Goal: Information Seeking & Learning: Learn about a topic

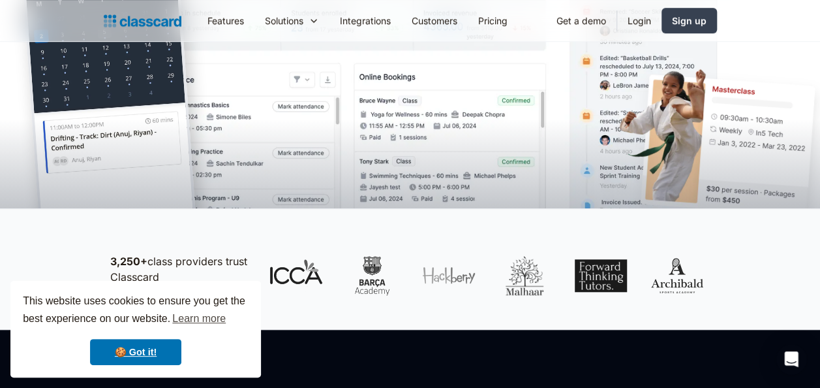
scroll to position [414, 0]
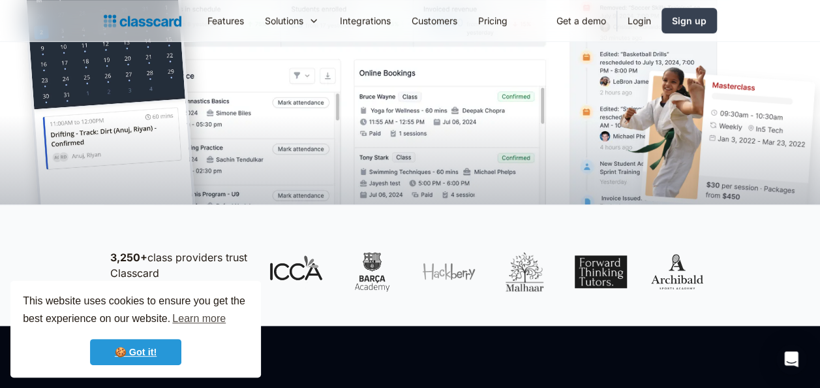
click at [151, 364] on link "🍪 Got it!" at bounding box center [135, 352] width 91 height 26
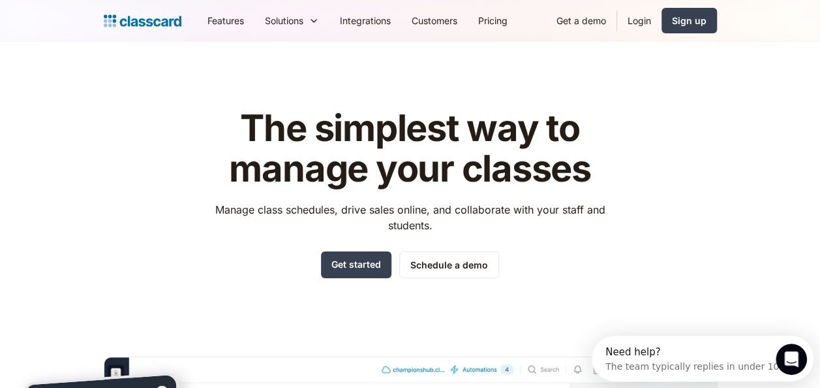
scroll to position [0, 0]
click at [228, 13] on link "Features" at bounding box center [225, 20] width 57 height 29
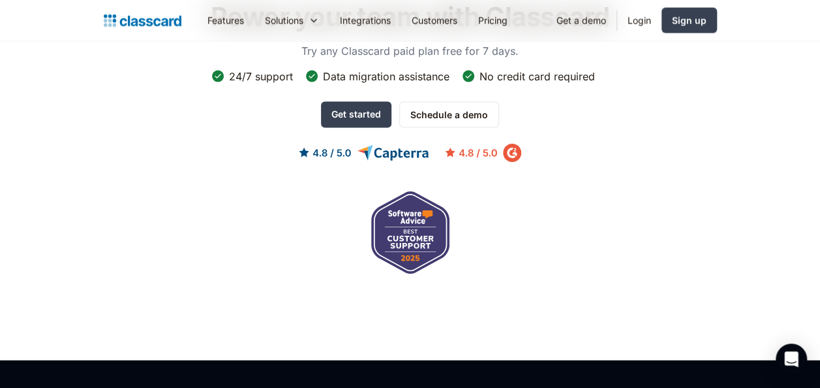
scroll to position [3685, 0]
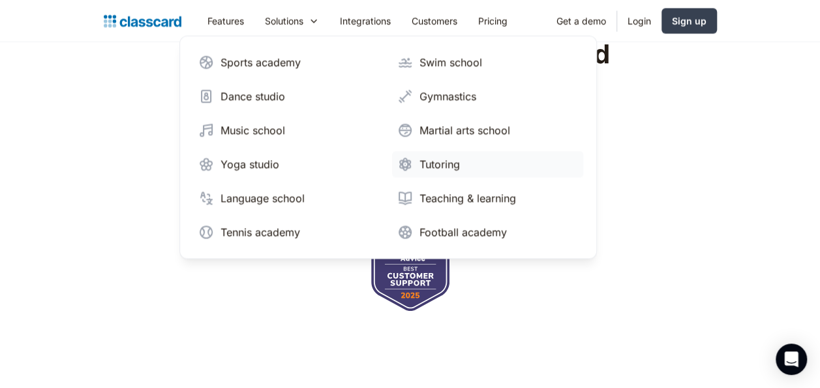
click at [431, 168] on div "Tutoring" at bounding box center [439, 164] width 40 height 16
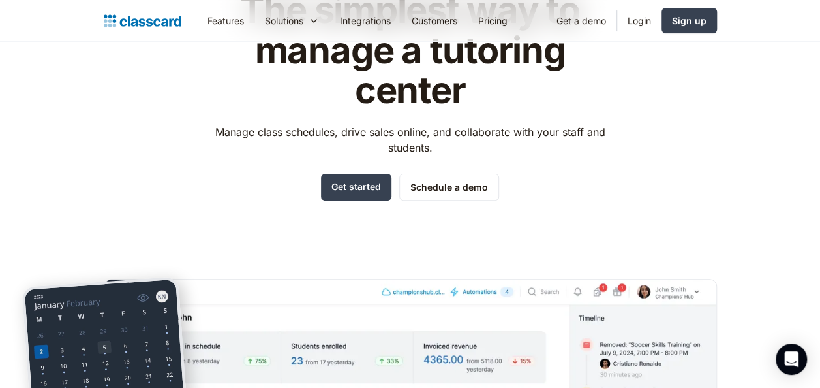
scroll to position [119, 0]
click at [351, 197] on link "Get started" at bounding box center [356, 186] width 70 height 27
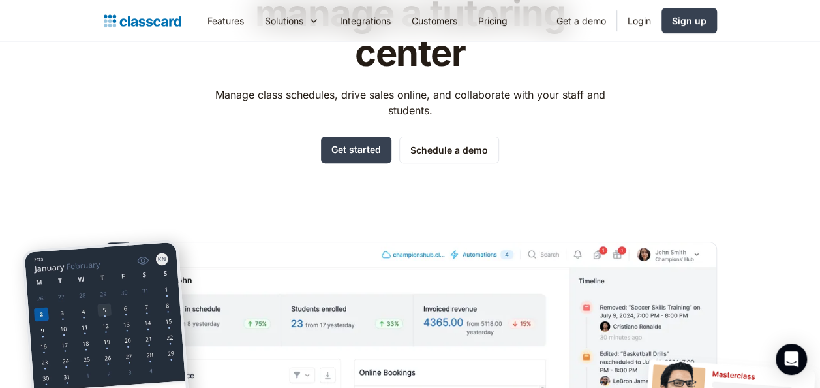
scroll to position [139, 0]
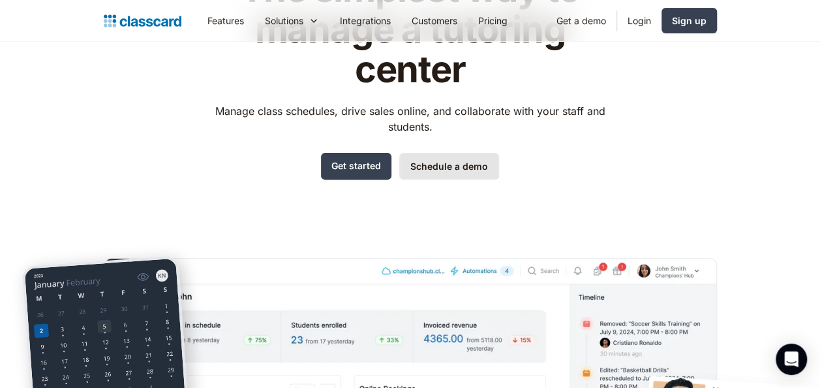
click at [456, 156] on link "Schedule a demo" at bounding box center [449, 166] width 100 height 27
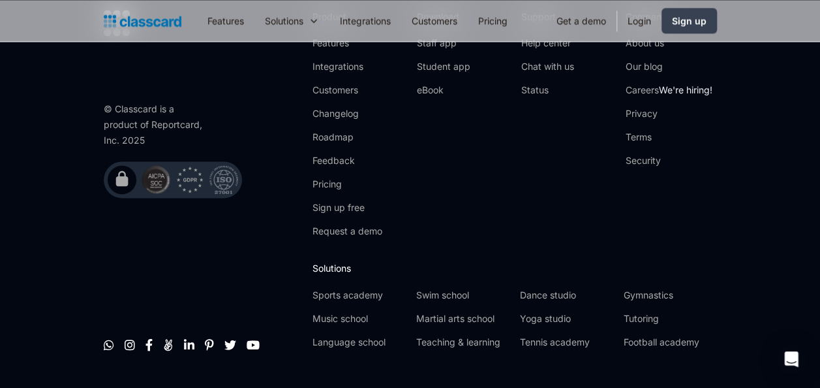
scroll to position [956, 0]
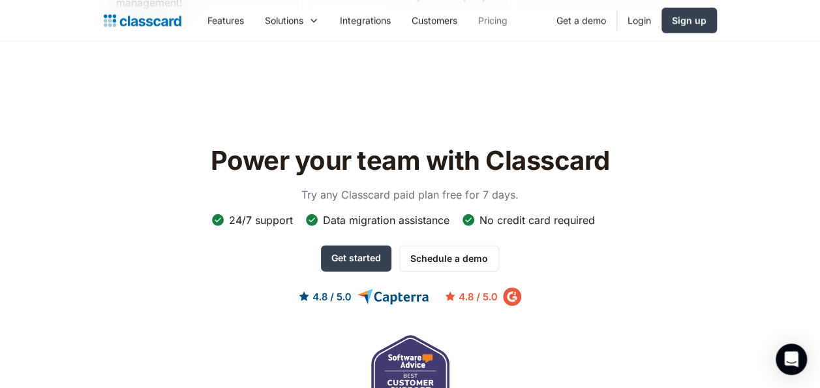
scroll to position [4180, 0]
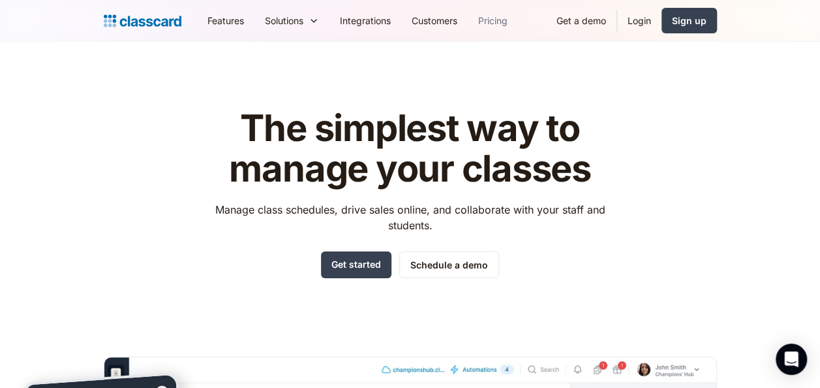
click at [496, 22] on link "Pricing" at bounding box center [493, 20] width 50 height 29
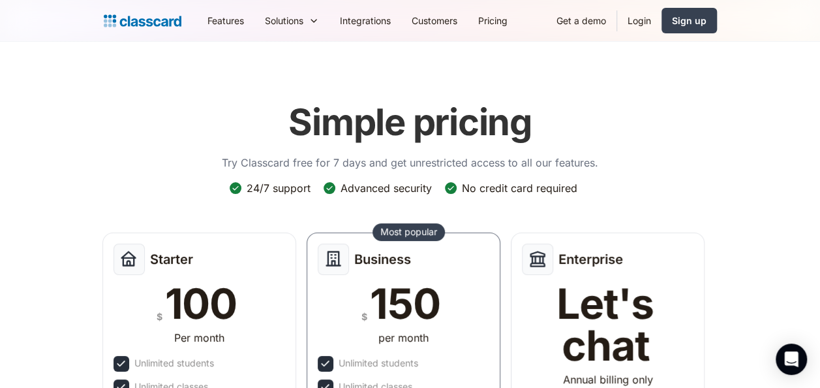
drag, startPoint x: 0, startPoint y: 0, endPoint x: 814, endPoint y: 140, distance: 825.5
click at [814, 140] on header "Simple pricing Try Classcard free for 7 days and get unrestricted access to all…" at bounding box center [410, 331] width 820 height 579
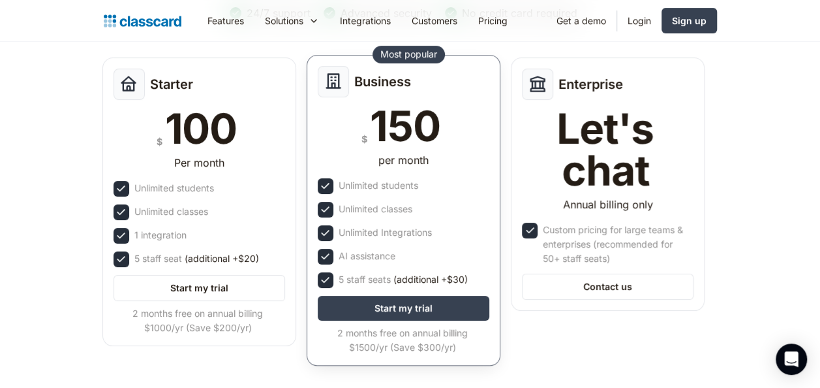
scroll to position [175, 0]
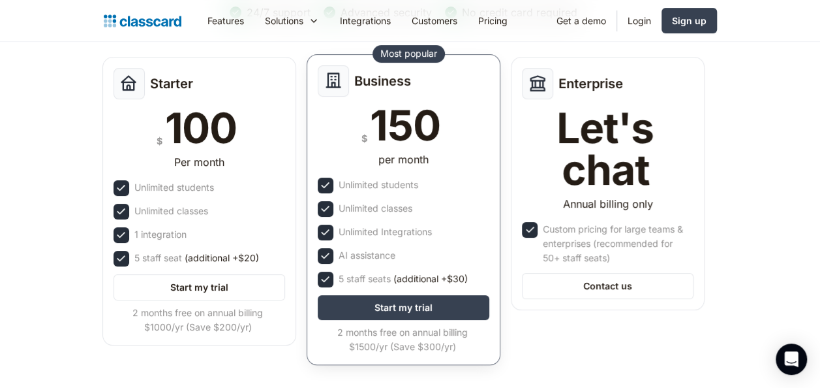
click at [361, 275] on div "5 staff seats (additional +$30)" at bounding box center [403, 278] width 129 height 14
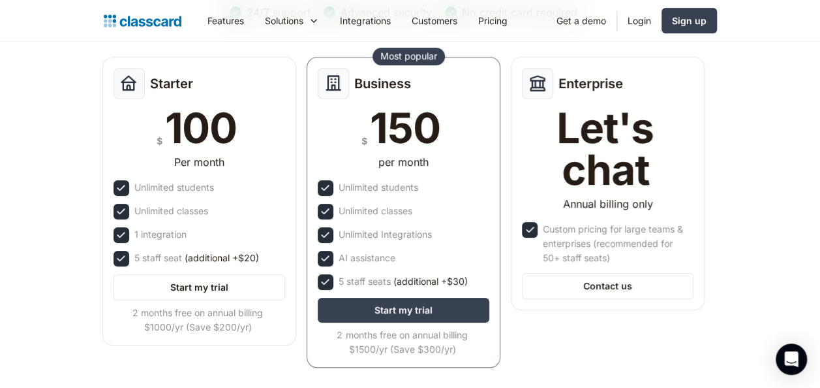
click at [555, 374] on div "Starter $ 100 Per month Unlimited students Unlimited classes 1 integration 5 st…" at bounding box center [403, 216] width 613 height 329
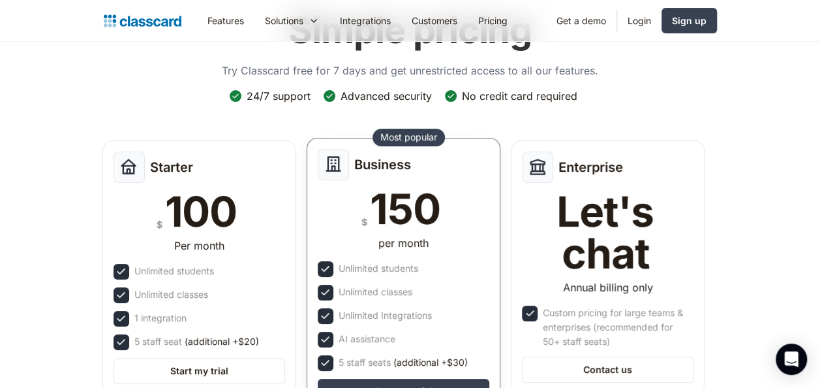
scroll to position [59, 0]
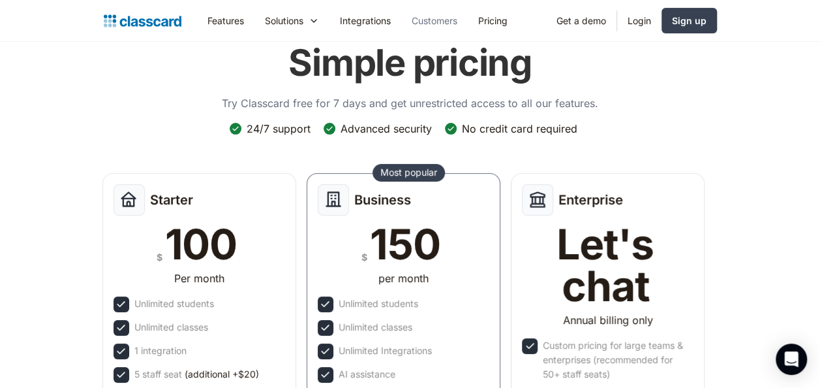
click at [429, 29] on link "Customers" at bounding box center [434, 20] width 67 height 29
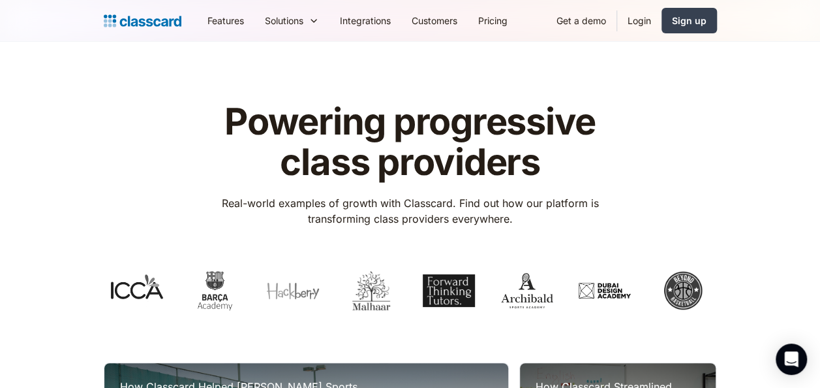
scroll to position [247, 0]
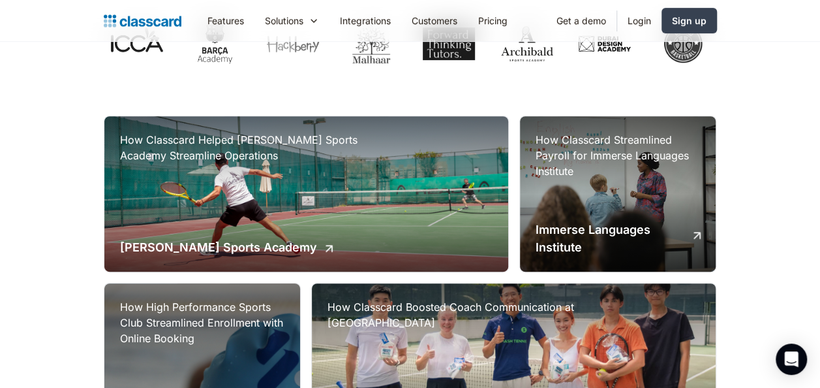
click at [578, 200] on div "How Classcard Streamlined Payroll for Immerse Languages Institute Immerse Langu…" at bounding box center [618, 193] width 196 height 155
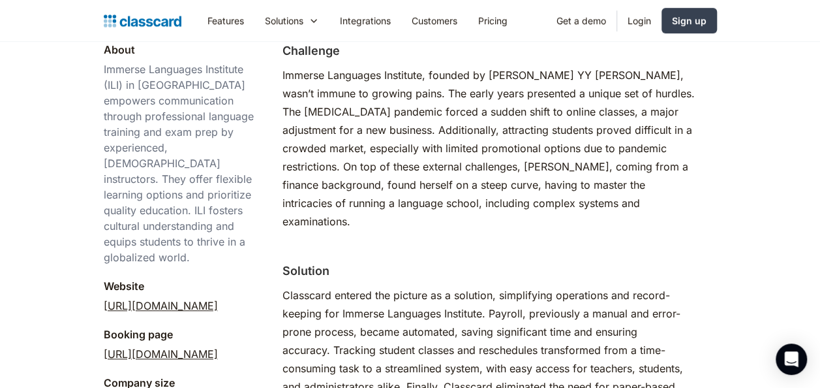
scroll to position [421, 0]
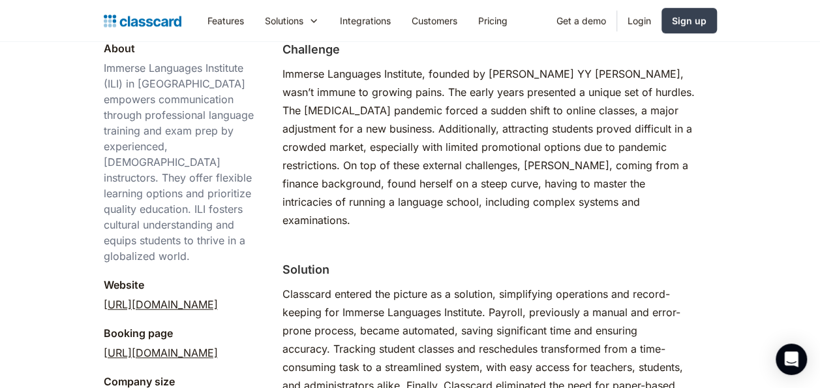
click at [211, 344] on link "http://immerselanguagesinstitute.classcard.app" at bounding box center [161, 352] width 114 height 16
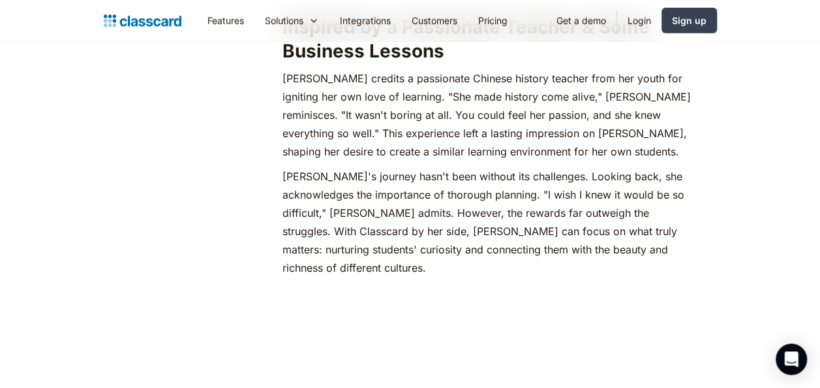
scroll to position [1985, 0]
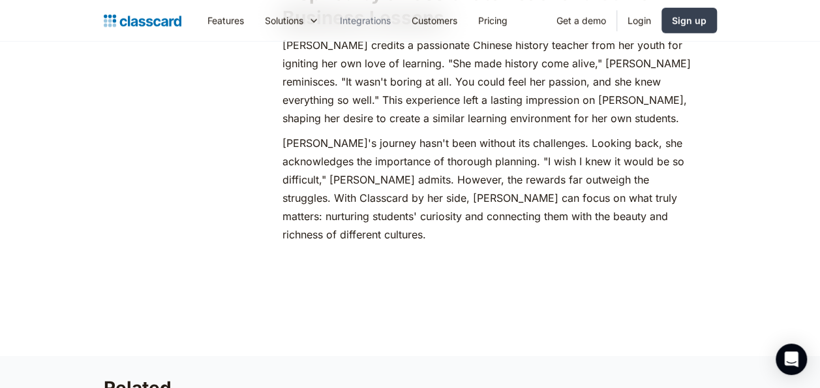
click at [376, 20] on link "Integrations" at bounding box center [365, 20] width 72 height 29
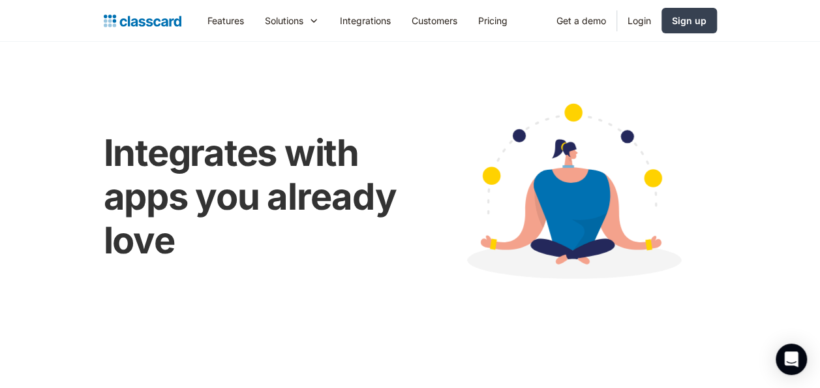
click at [283, 25] on div "Solutions" at bounding box center [284, 21] width 38 height 14
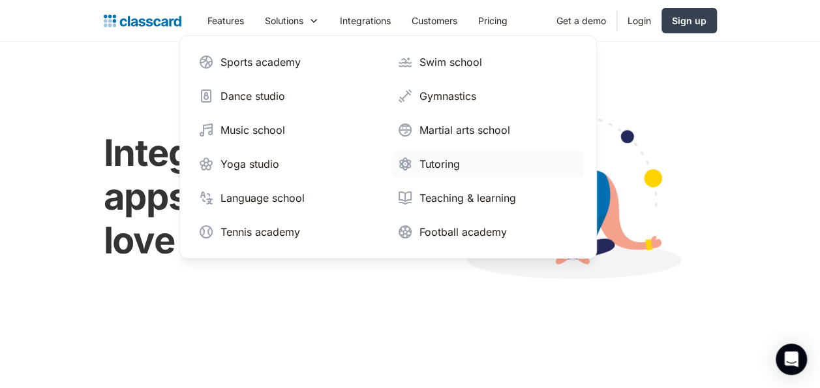
click at [449, 163] on div "Tutoring" at bounding box center [439, 164] width 40 height 16
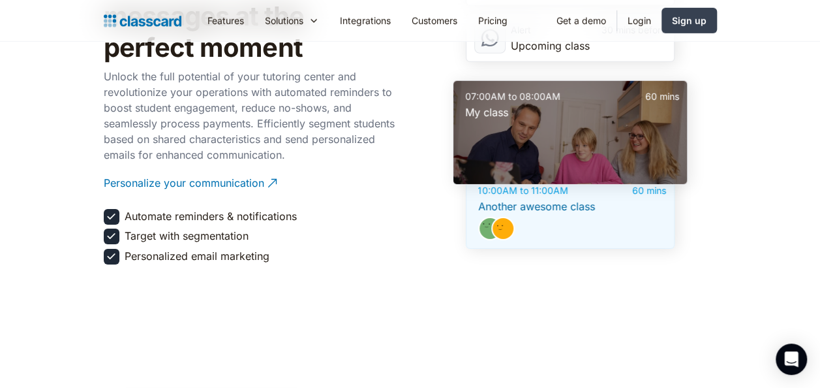
scroll to position [1981, 0]
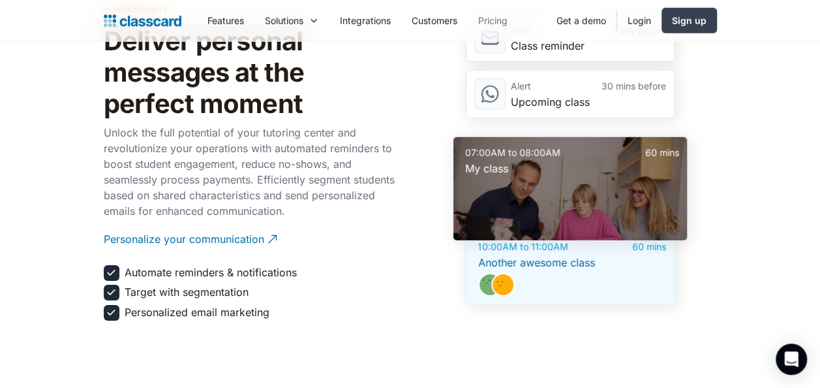
click at [512, 10] on link "Pricing" at bounding box center [493, 20] width 50 height 29
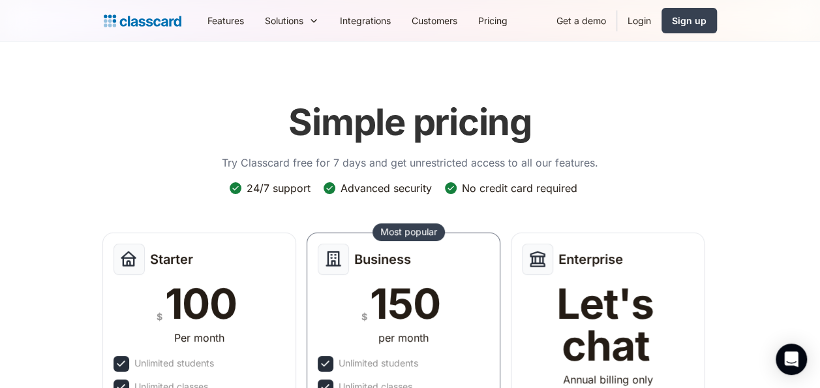
scroll to position [174, 0]
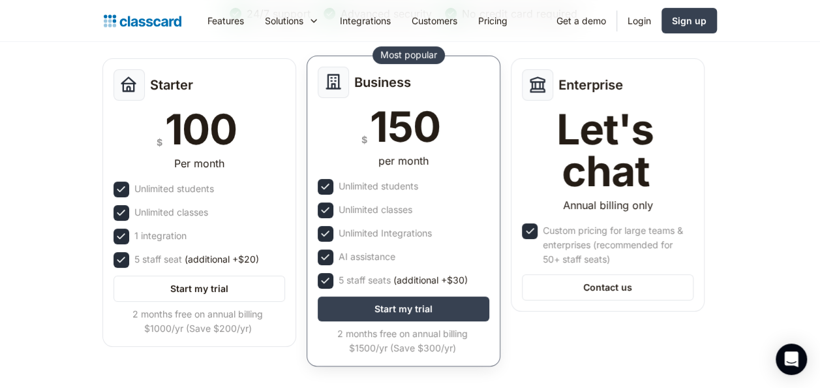
click at [374, 282] on div "5 staff seats (additional +$30)" at bounding box center [403, 280] width 129 height 14
drag, startPoint x: 374, startPoint y: 282, endPoint x: 322, endPoint y: 271, distance: 53.4
click at [322, 271] on div "Business $ 150 per month Unlimited students Unlimited classes Unlimited Integra…" at bounding box center [404, 210] width 194 height 311
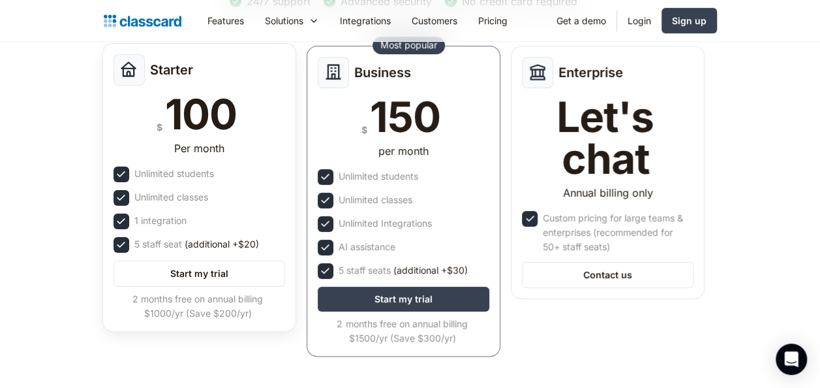
scroll to position [184, 0]
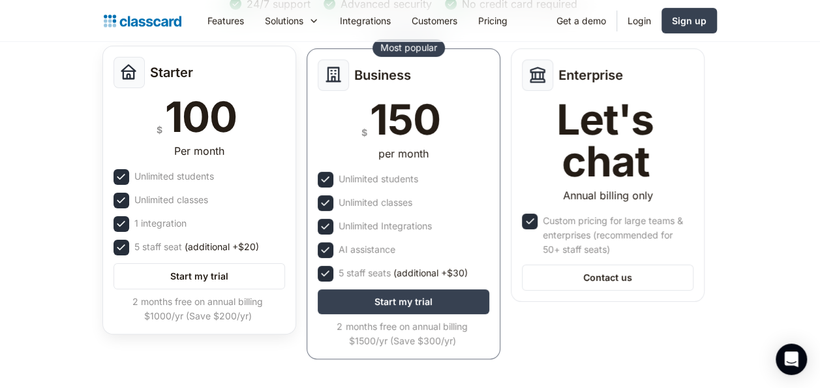
click at [220, 204] on div "Unlimited classes" at bounding box center [200, 200] width 172 height 16
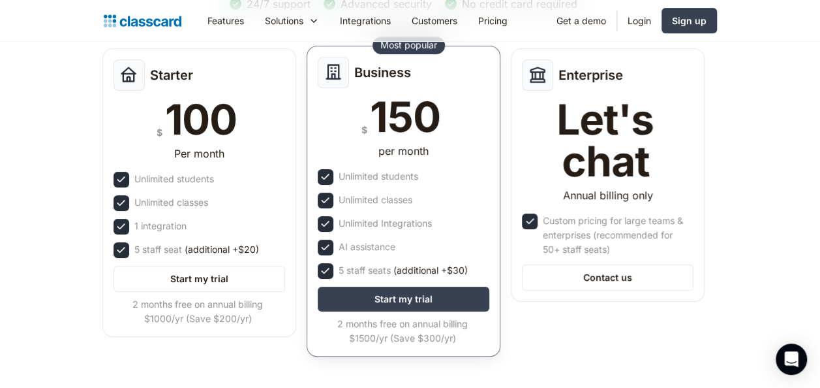
click at [371, 213] on div "Business $ 150 per month Unlimited students Unlimited classes Unlimited Integra…" at bounding box center [404, 201] width 194 height 311
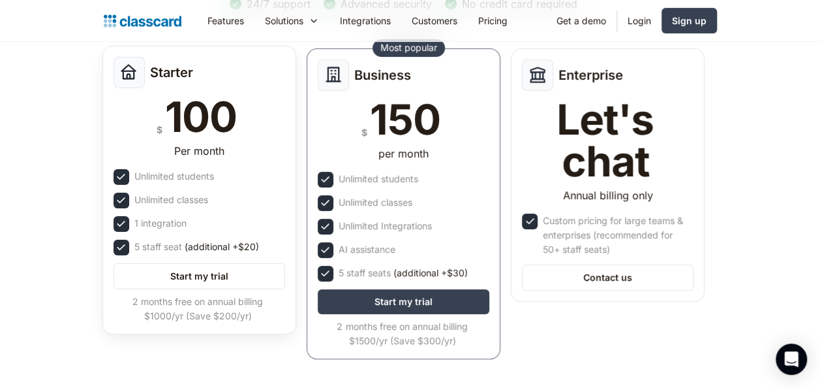
click at [180, 234] on div "Starter $ 100 Per month Unlimited students Unlimited classes 1 integration 5 st…" at bounding box center [199, 190] width 194 height 288
click at [177, 226] on div "1 integration" at bounding box center [160, 223] width 52 height 14
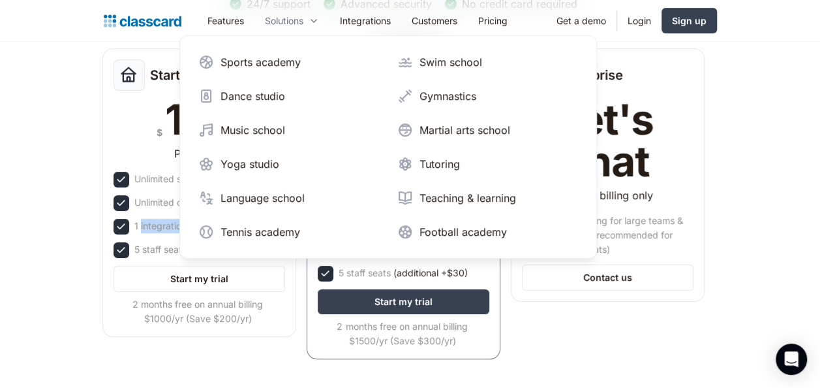
drag, startPoint x: 177, startPoint y: 226, endPoint x: 293, endPoint y: 18, distance: 238.0
click at [293, 18] on div "Solutions" at bounding box center [284, 21] width 38 height 14
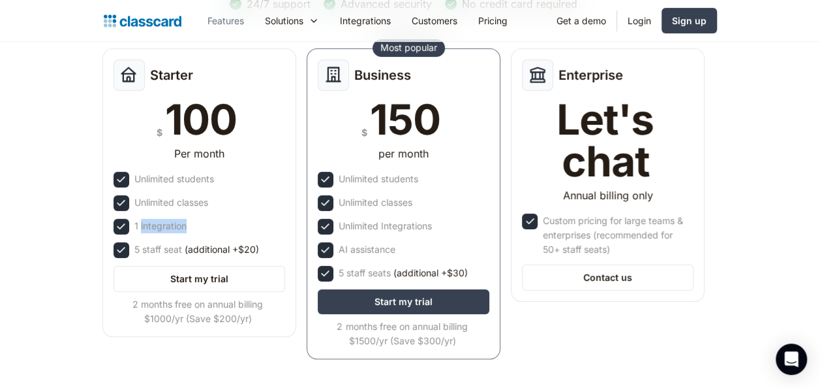
click at [233, 27] on link "Features" at bounding box center [225, 20] width 57 height 29
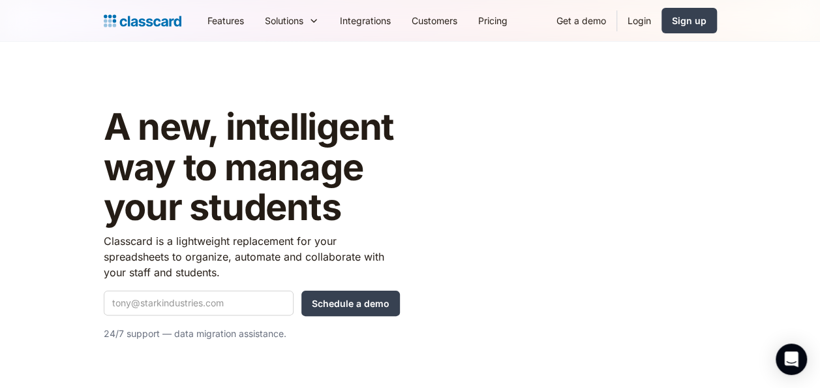
click at [379, 20] on link "Integrations" at bounding box center [365, 20] width 72 height 29
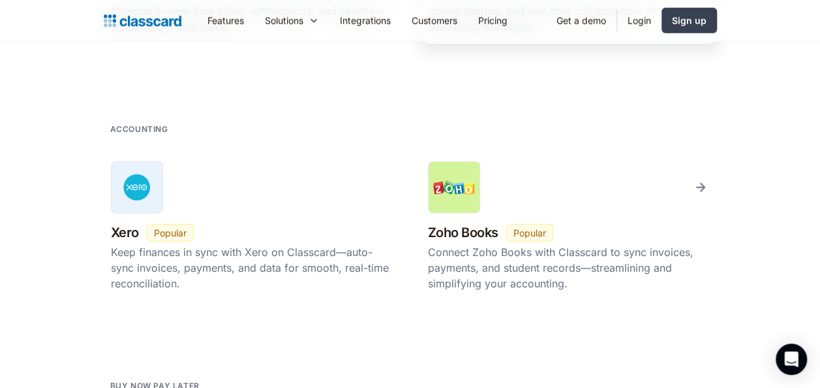
scroll to position [1746, 0]
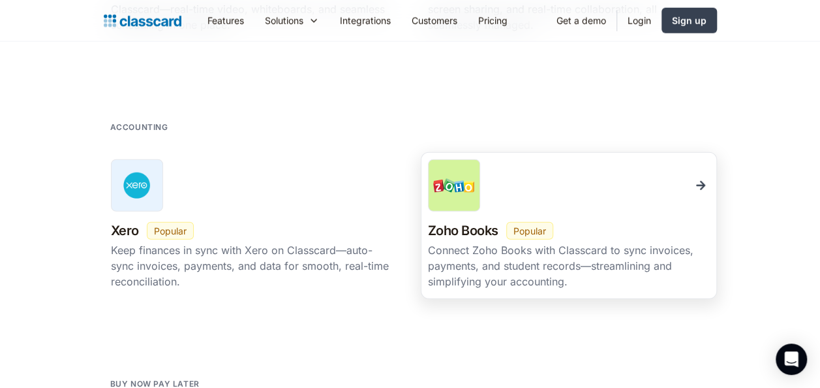
click at [699, 180] on img at bounding box center [701, 185] width 18 height 18
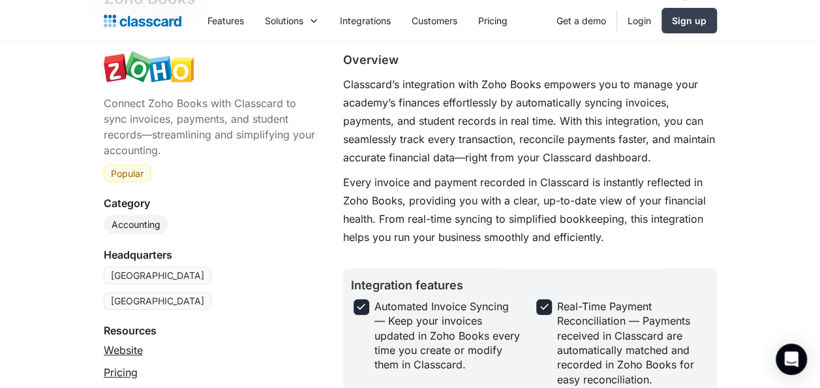
scroll to position [205, 0]
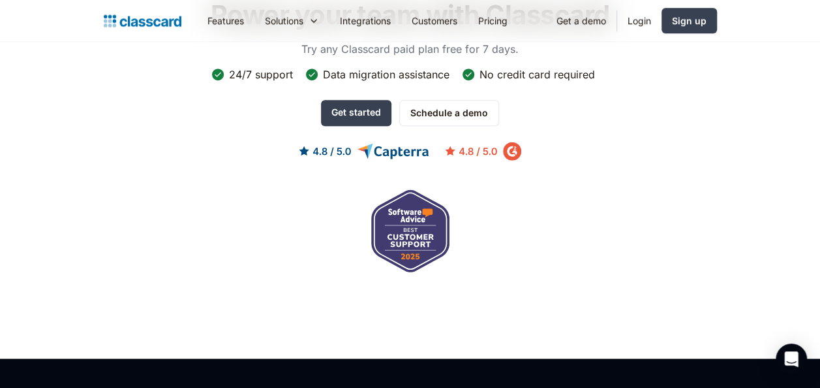
scroll to position [2891, 0]
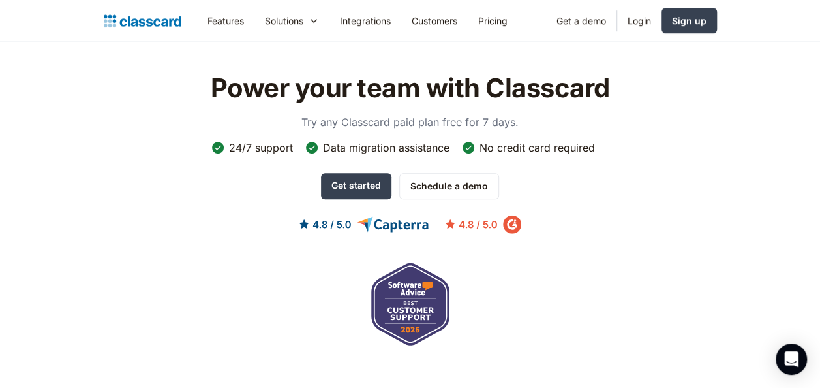
click at [366, 21] on link "Integrations" at bounding box center [365, 20] width 72 height 29
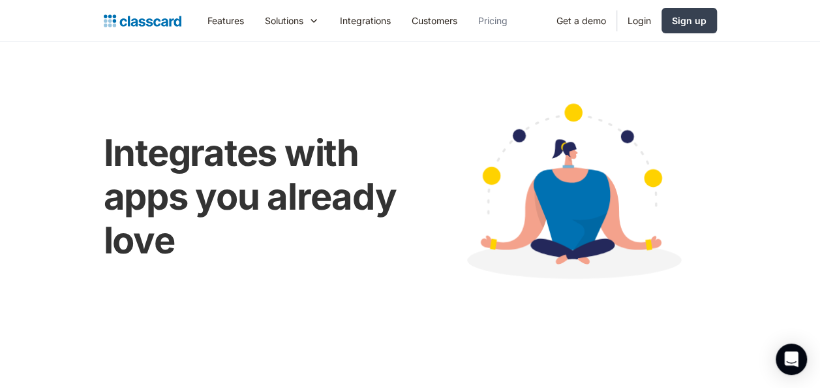
click at [483, 21] on link "Pricing" at bounding box center [493, 20] width 50 height 29
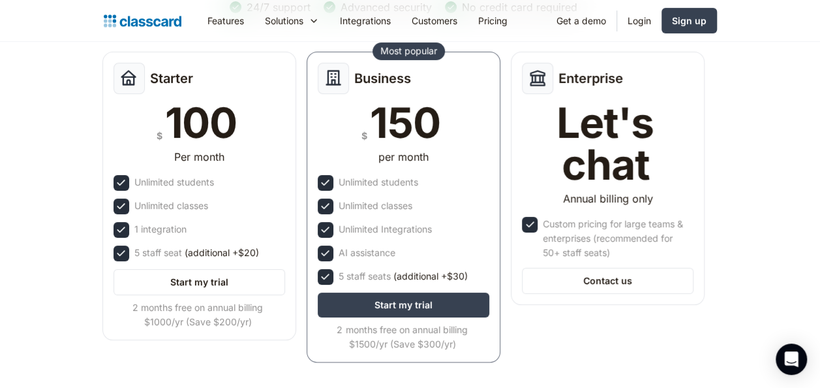
scroll to position [180, 0]
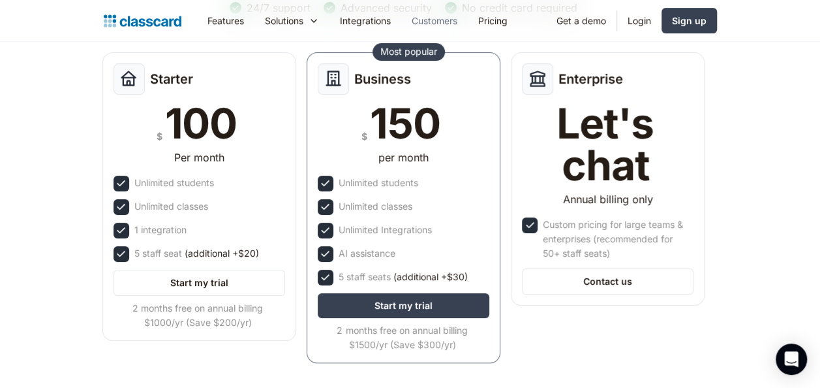
click at [440, 16] on link "Customers" at bounding box center [434, 20] width 67 height 29
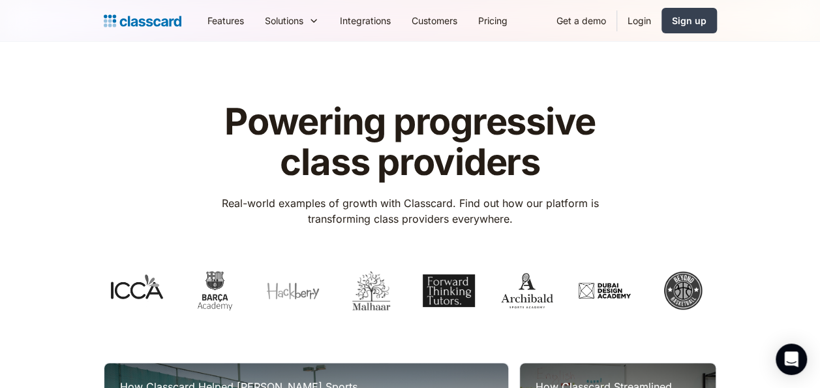
click at [448, 18] on link "Customers" at bounding box center [434, 20] width 67 height 29
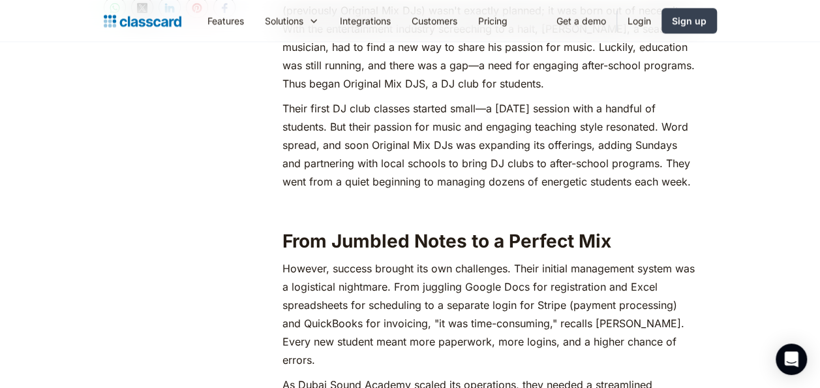
scroll to position [1007, 0]
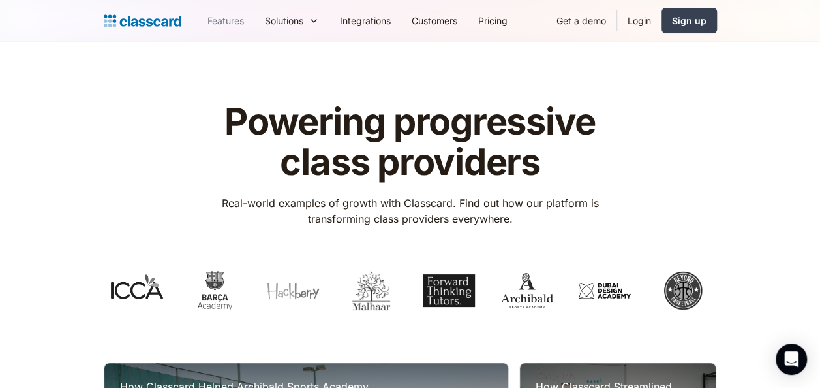
click at [229, 21] on link "Features" at bounding box center [225, 20] width 57 height 29
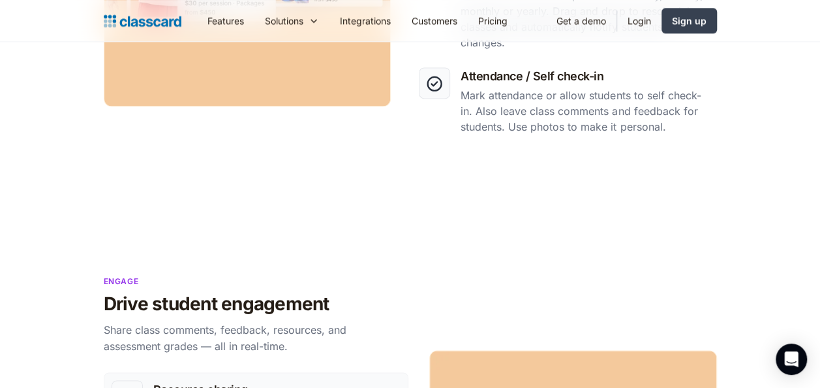
scroll to position [883, 0]
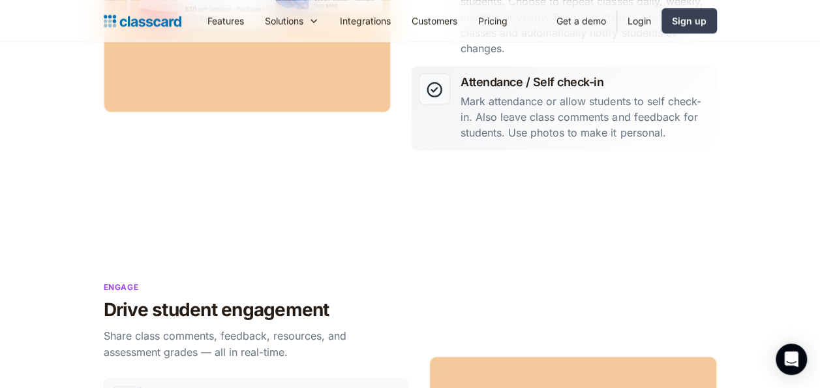
click at [516, 121] on p "Mark attendance or allow students to self check-in. Also leave class comments a…" at bounding box center [585, 116] width 249 height 47
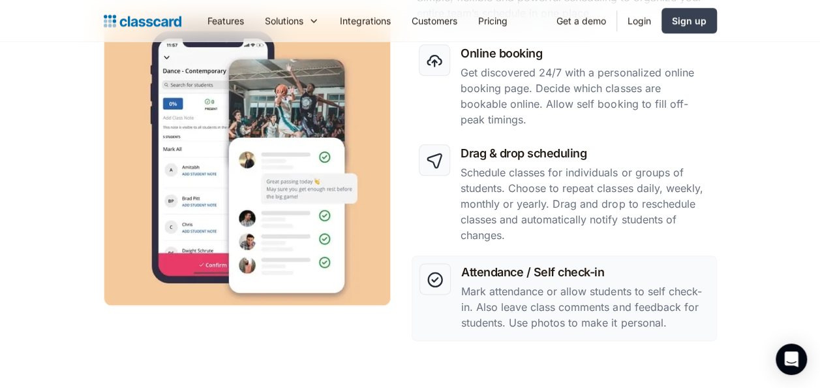
scroll to position [689, 0]
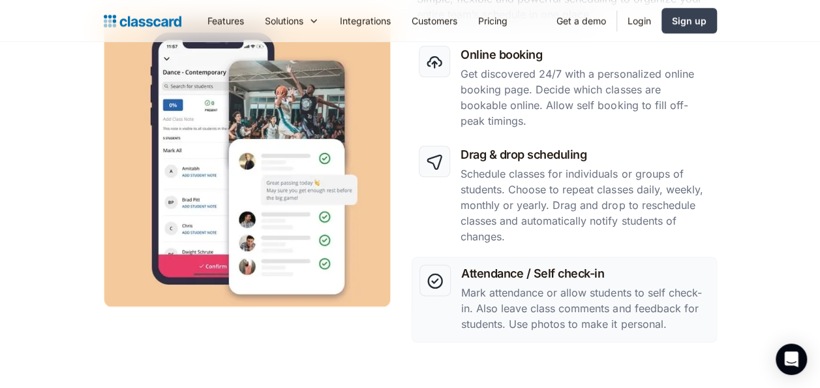
click at [446, 264] on div at bounding box center [434, 279] width 31 height 31
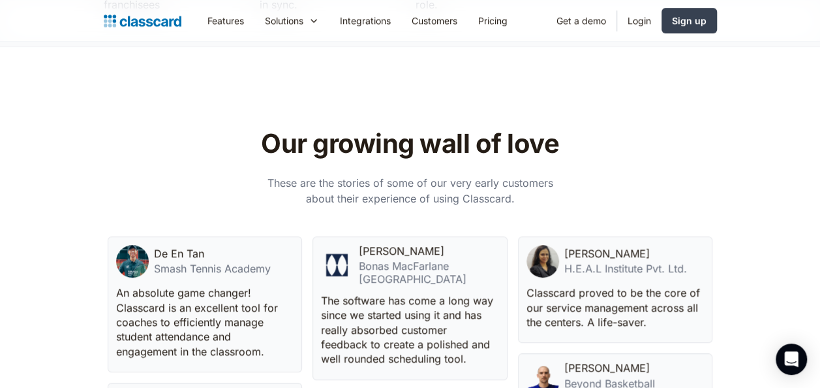
scroll to position [2810, 0]
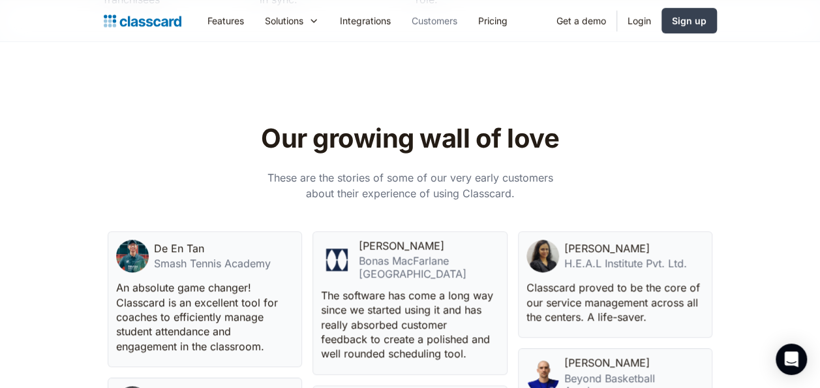
click at [444, 22] on link "Customers" at bounding box center [434, 20] width 67 height 29
